Goal: Find specific page/section: Find specific page/section

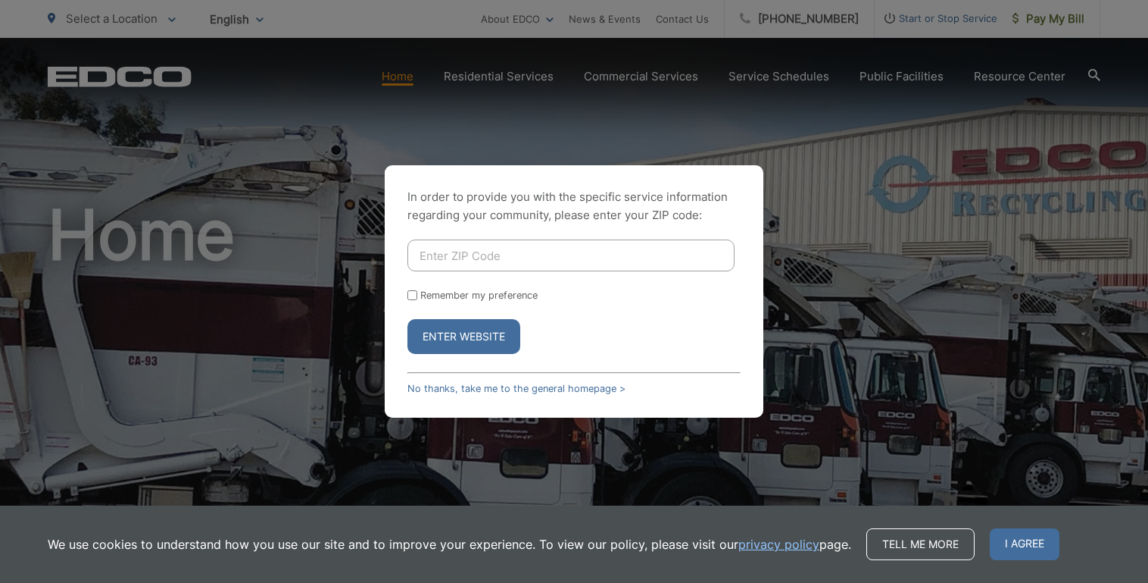
click at [537, 273] on form "Remember my preference Enter Website" at bounding box center [574, 296] width 333 height 114
drag, startPoint x: 536, startPoint y: 238, endPoint x: 526, endPoint y: 250, distance: 16.1
click at [528, 246] on div "In order to provide you with the specific service information regarding your co…" at bounding box center [574, 291] width 379 height 252
click at [524, 253] on input "Enter ZIP Code" at bounding box center [571, 255] width 327 height 32
type input "92562"
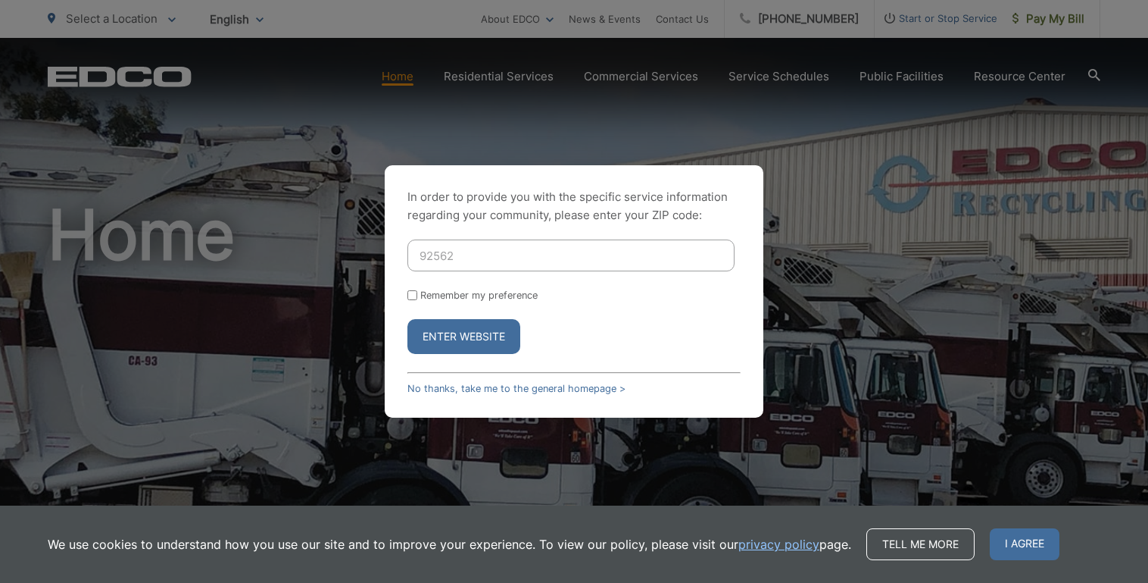
click at [408, 319] on button "Enter Website" at bounding box center [464, 336] width 113 height 35
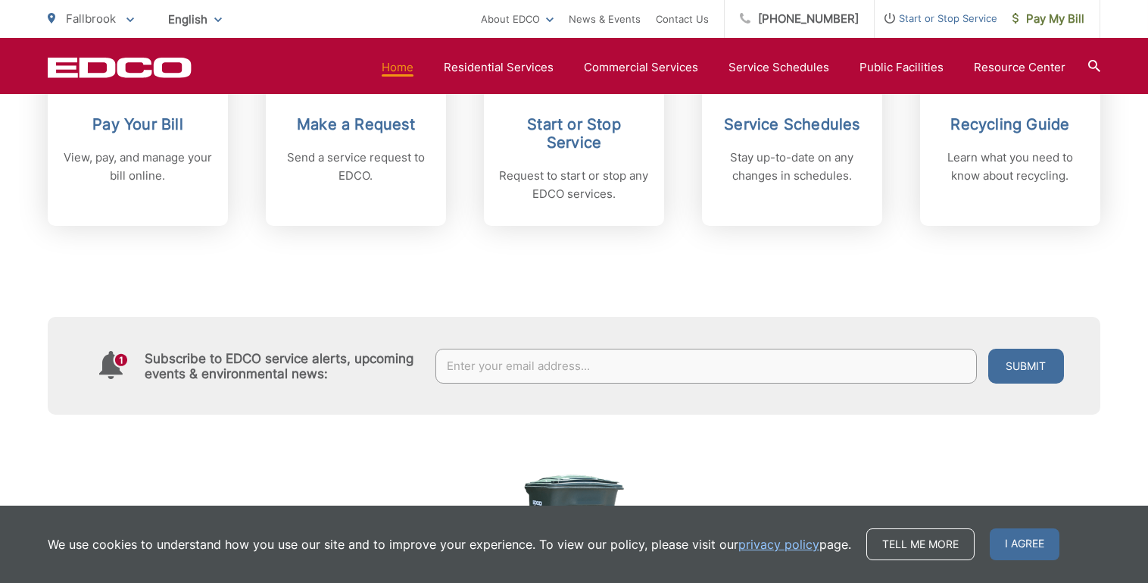
scroll to position [762, 0]
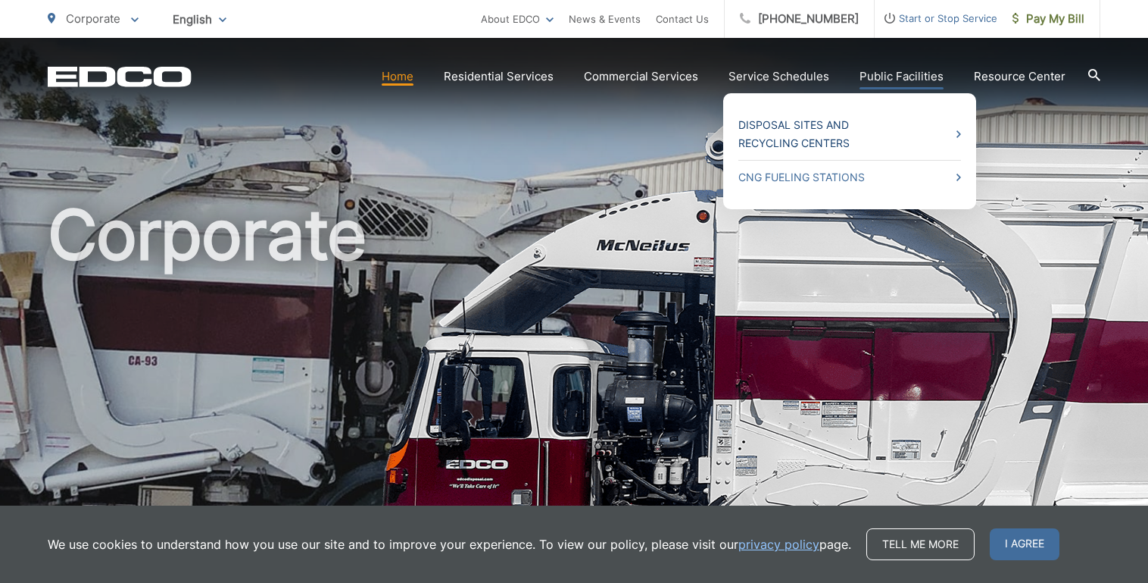
click at [856, 139] on link "Disposal Sites and Recycling Centers" at bounding box center [850, 134] width 223 height 36
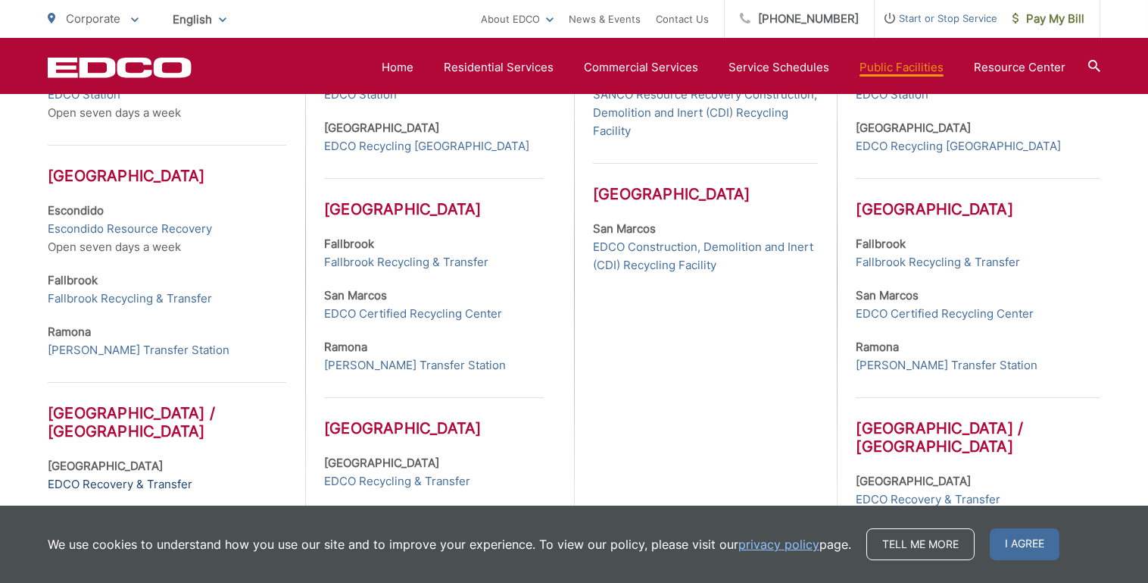
scroll to position [615, 0]
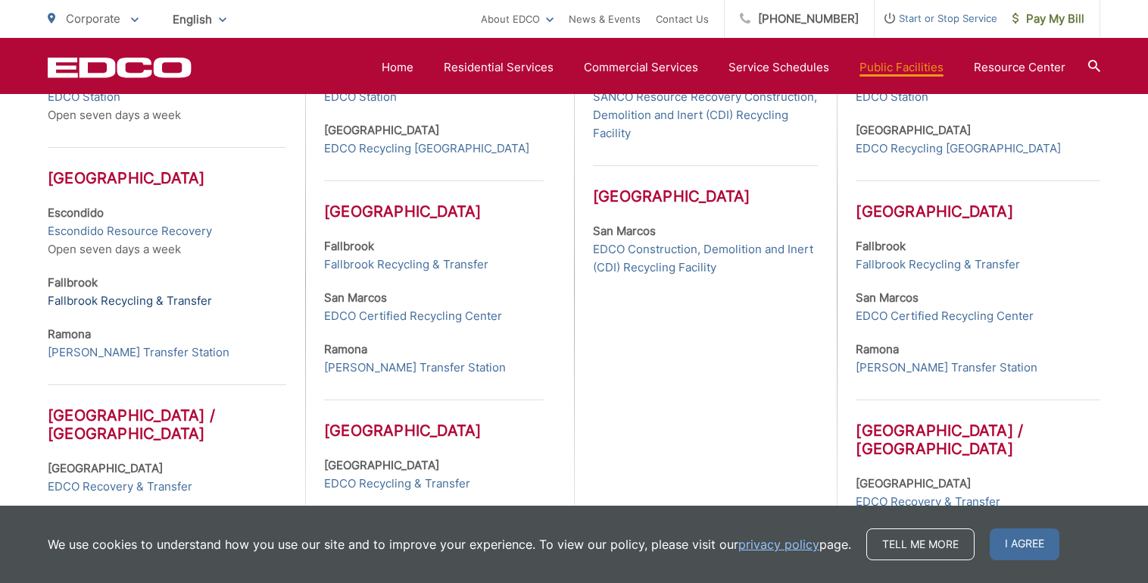
click at [127, 302] on link "Fallbrook Recycling & Transfer" at bounding box center [130, 301] width 164 height 18
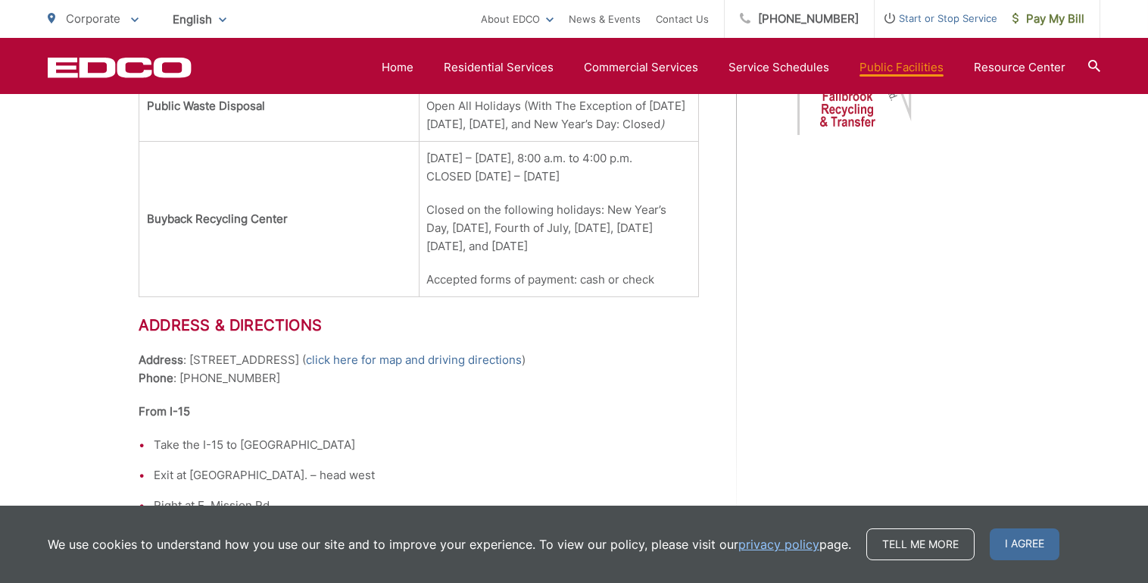
scroll to position [876, 0]
